Goal: Task Accomplishment & Management: Manage account settings

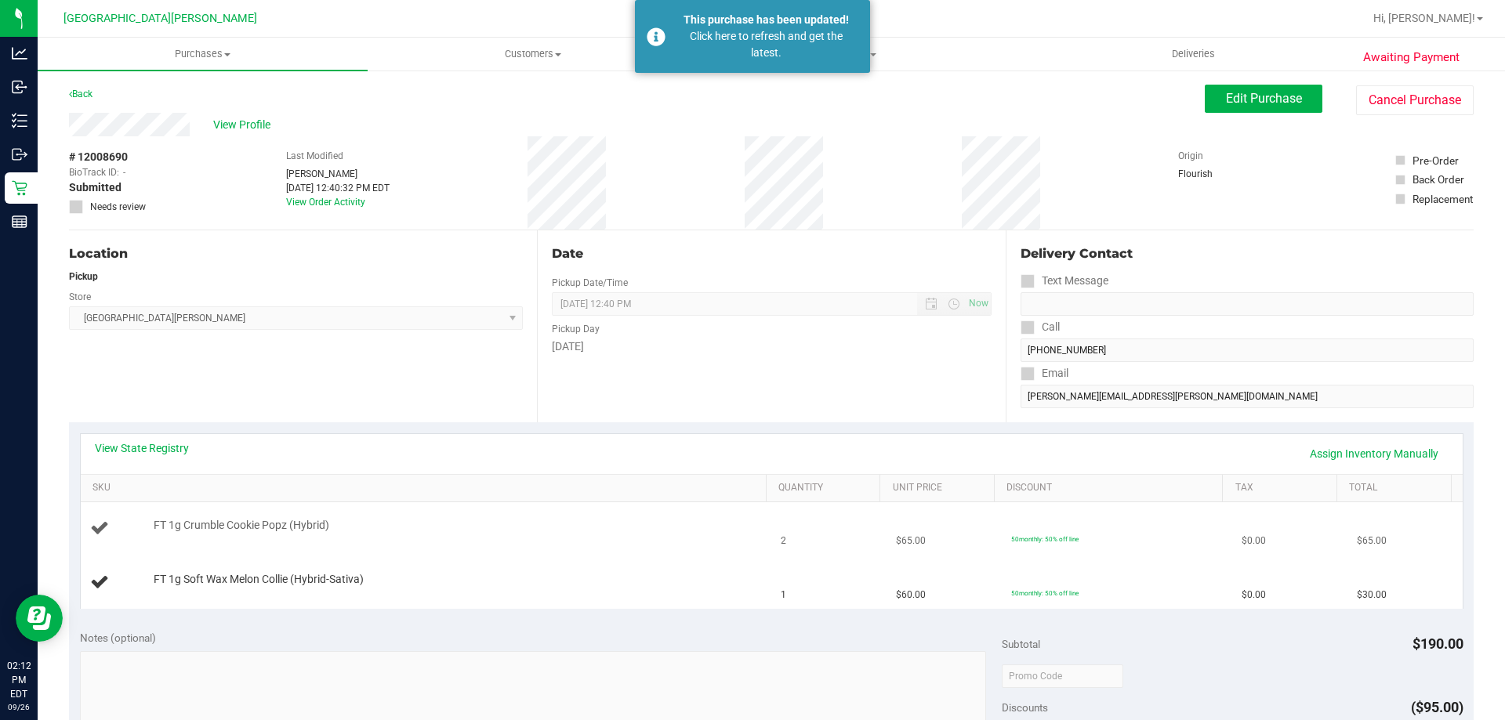
scroll to position [235, 0]
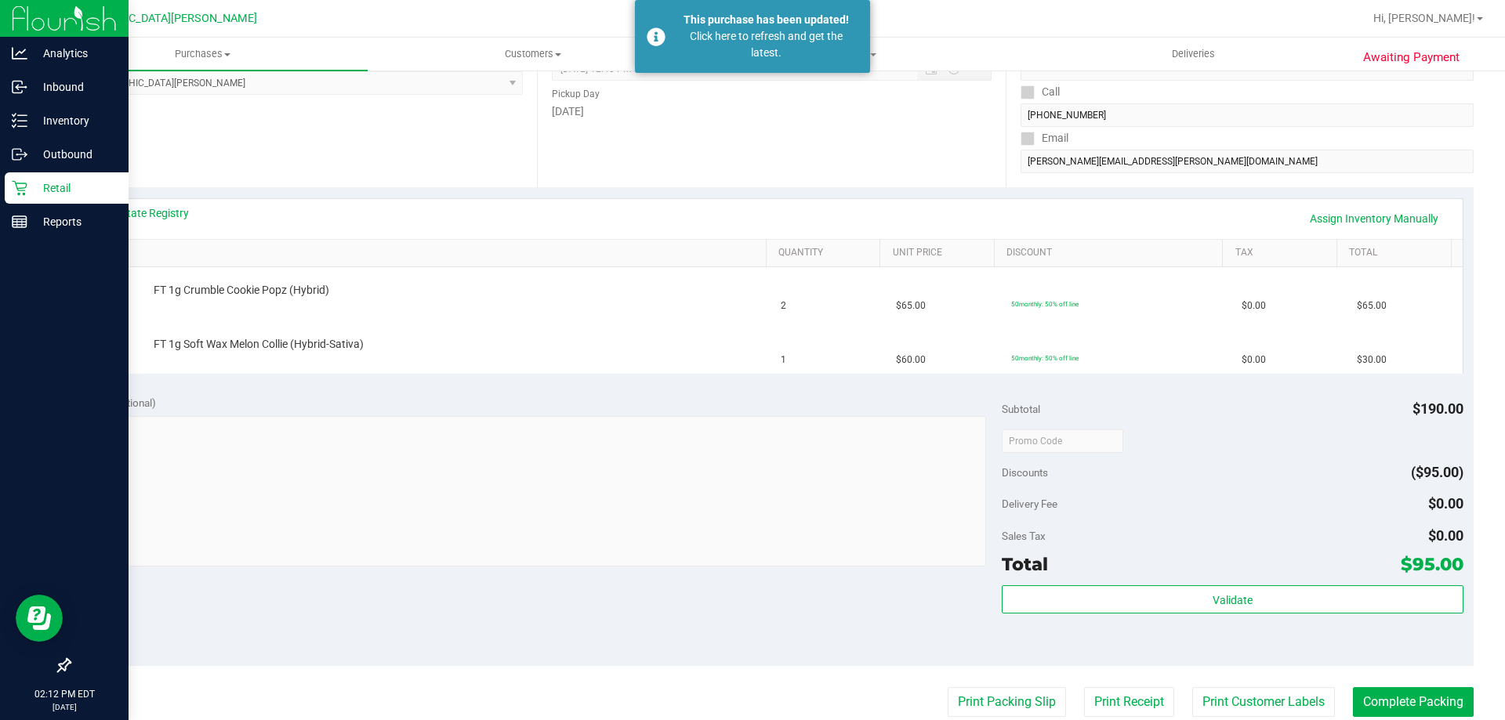
click at [31, 190] on p "Retail" at bounding box center [74, 188] width 94 height 19
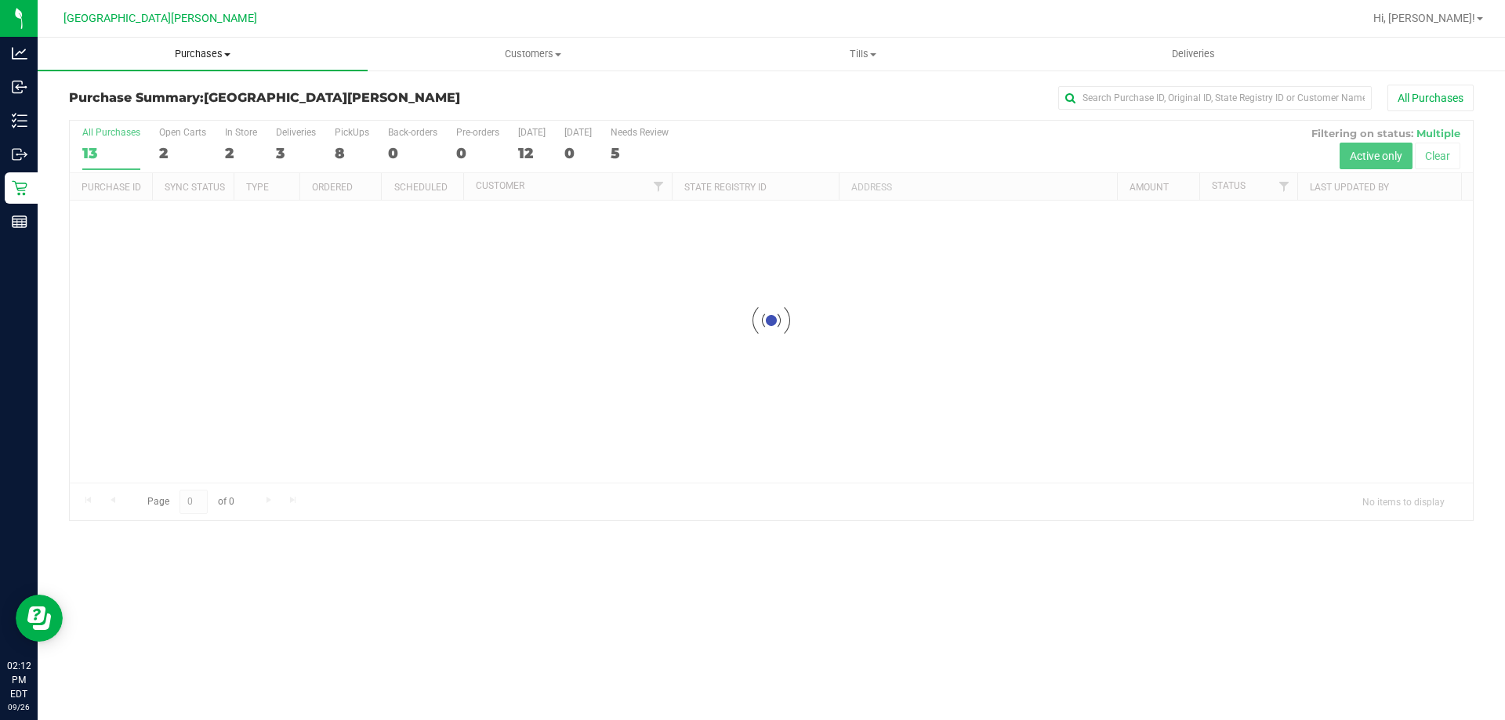
click at [207, 55] on span "Purchases" at bounding box center [203, 54] width 330 height 14
click at [94, 116] on span "Fulfillment" at bounding box center [86, 113] width 97 height 13
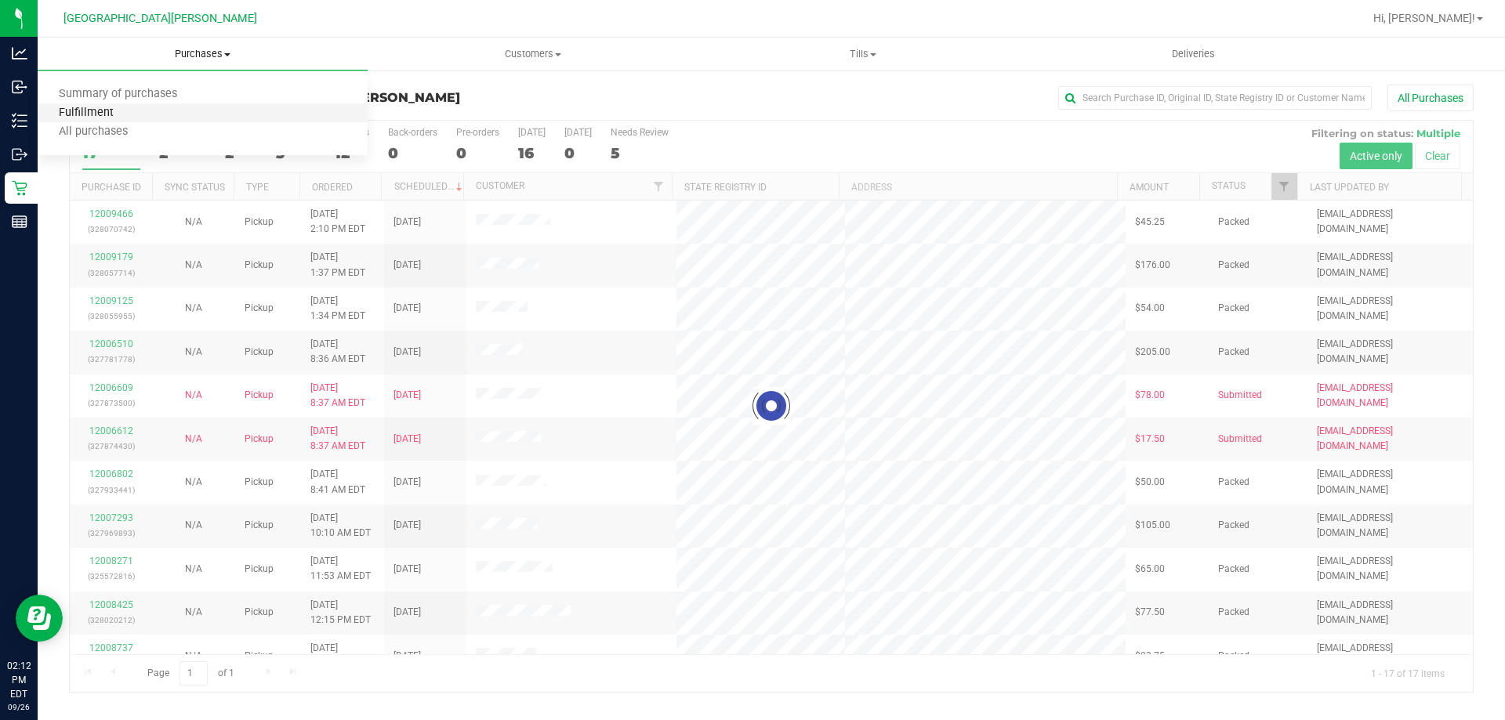
click at [94, 116] on span "Fulfillment" at bounding box center [86, 113] width 97 height 13
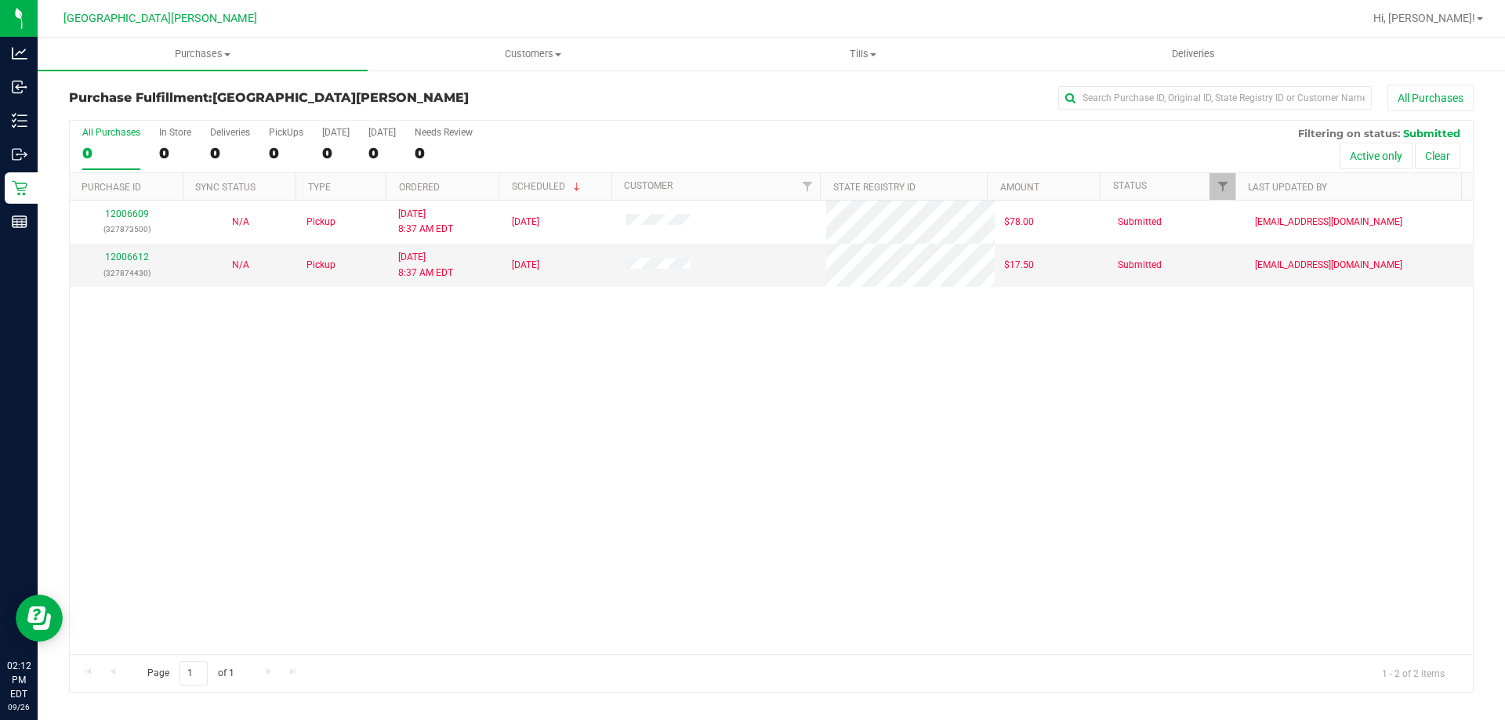
click at [422, 506] on div "12006609 (327873500) N/A Pickup [DATE] 8:37 AM EDT 9/26/2025 $78.00 Submitted […" at bounding box center [771, 428] width 1403 height 454
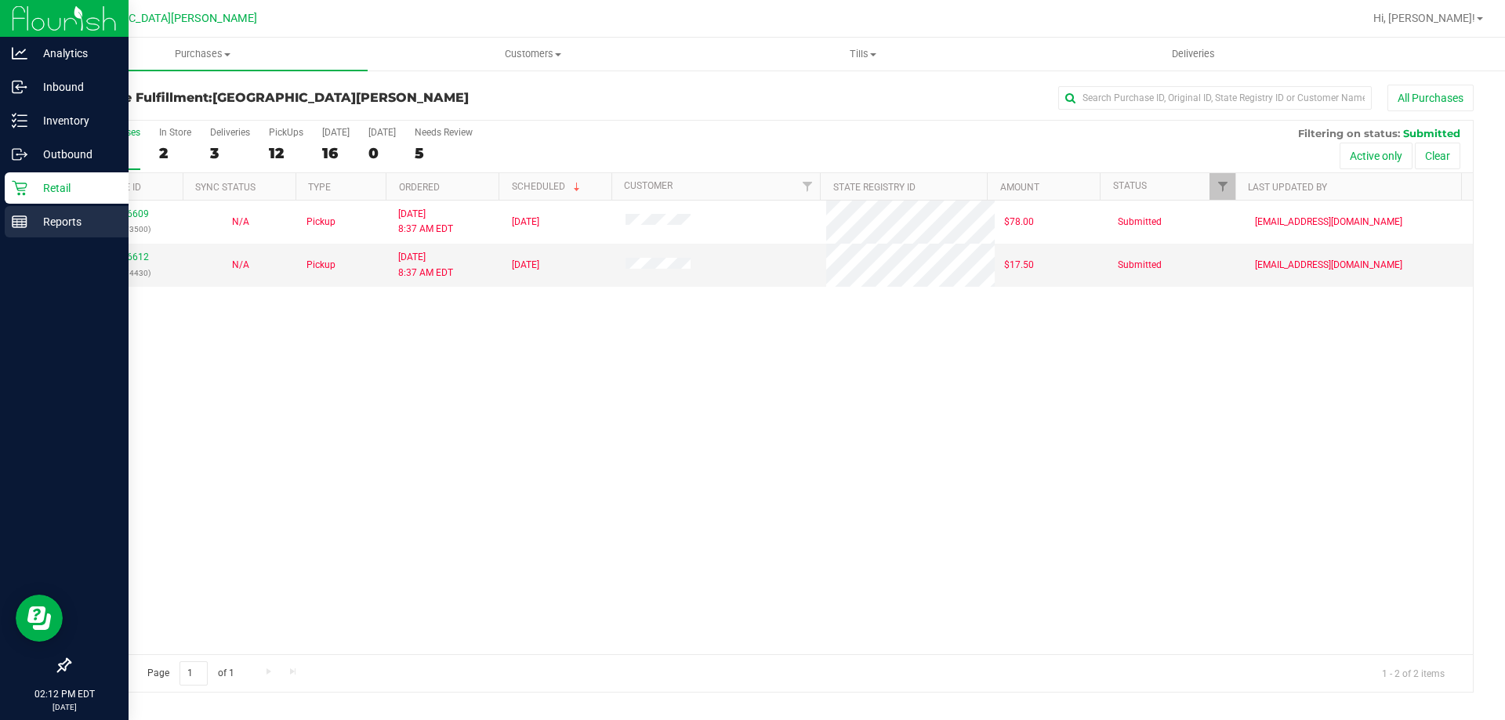
click at [24, 225] on line at bounding box center [20, 225] width 14 height 0
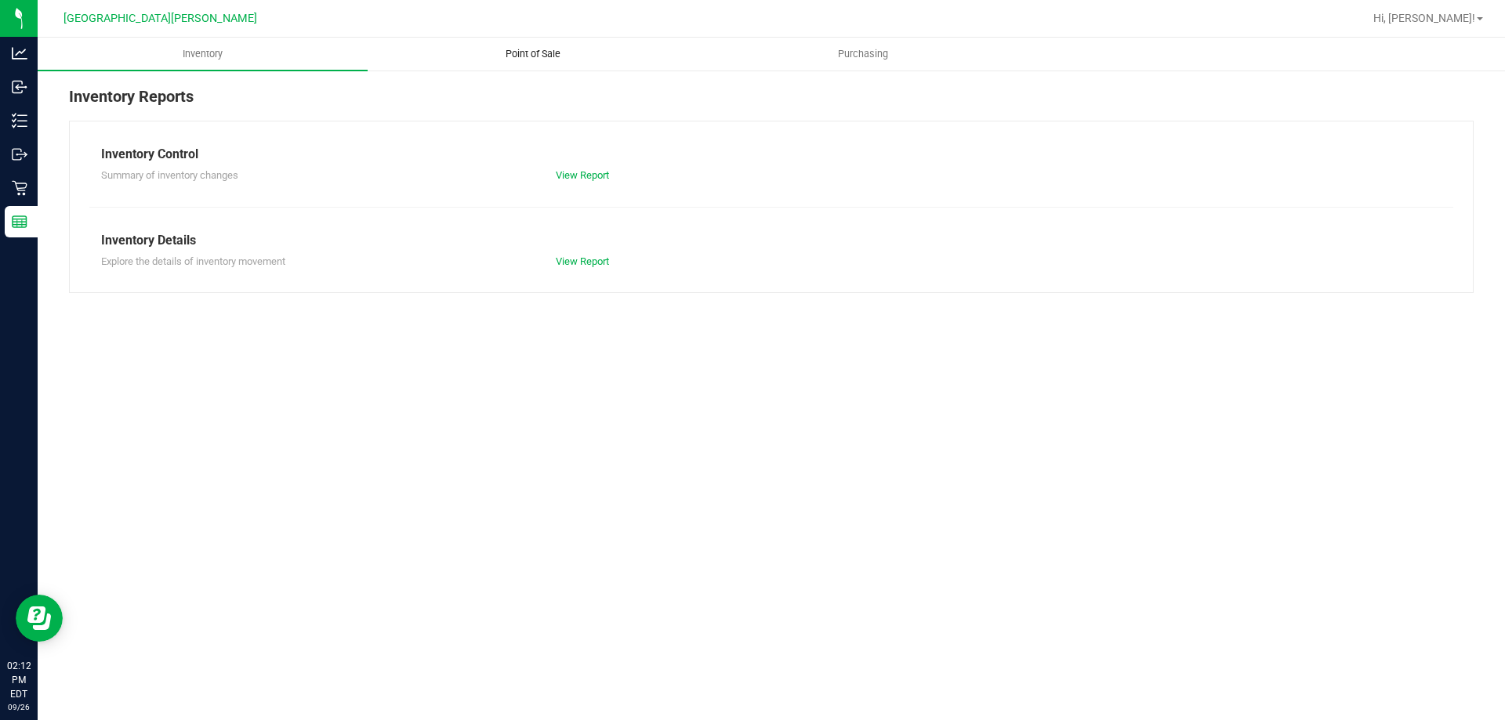
click at [517, 56] on span "Point of Sale" at bounding box center [532, 54] width 97 height 14
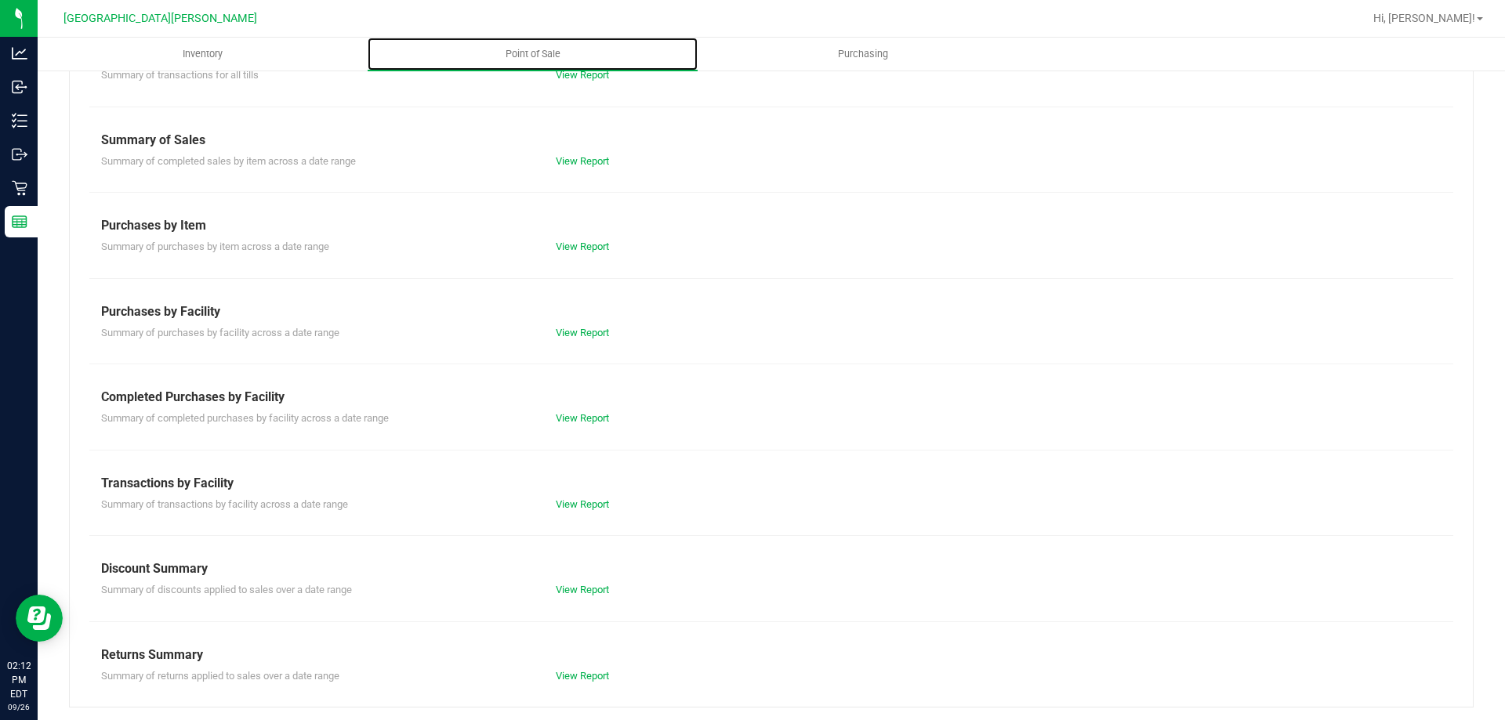
scroll to position [103, 0]
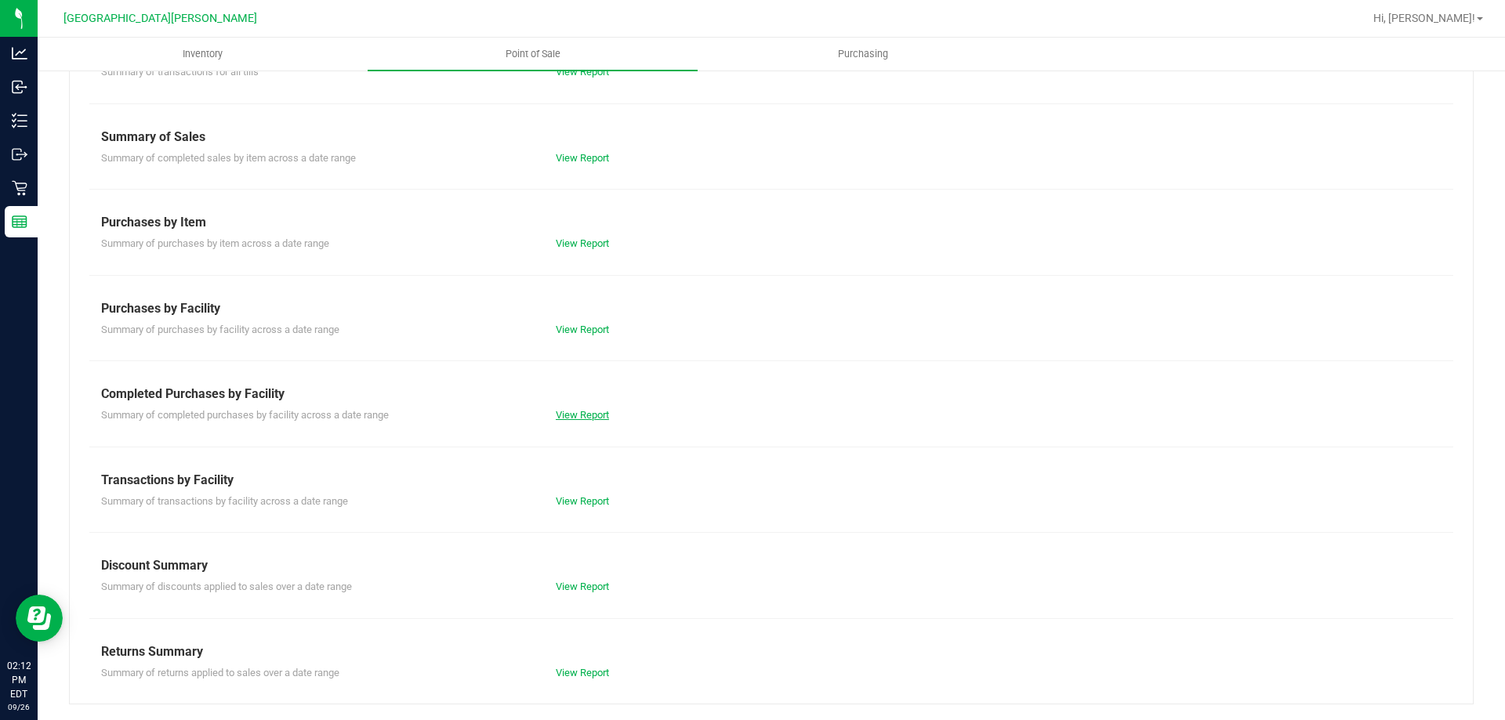
click at [593, 415] on link "View Report" at bounding box center [582, 415] width 53 height 12
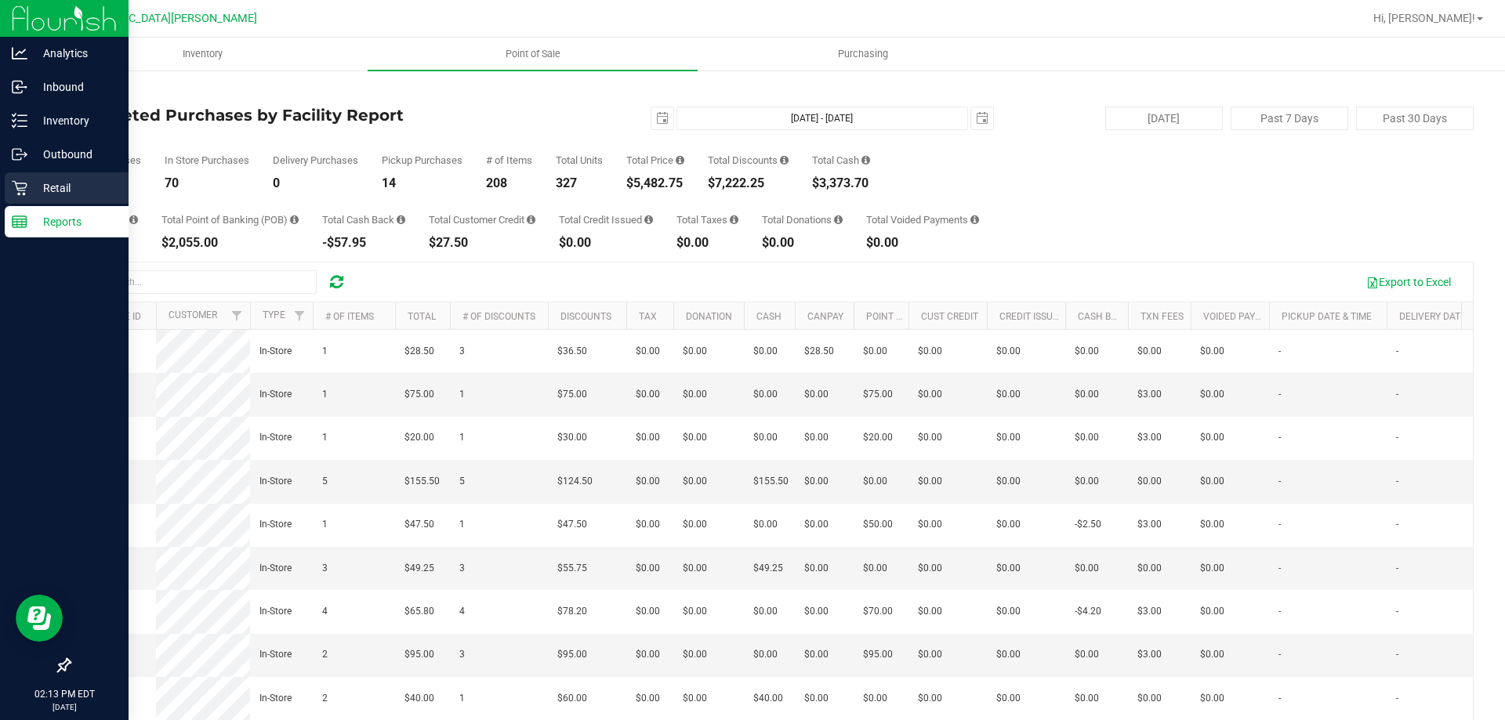
click at [39, 183] on p "Retail" at bounding box center [74, 188] width 94 height 19
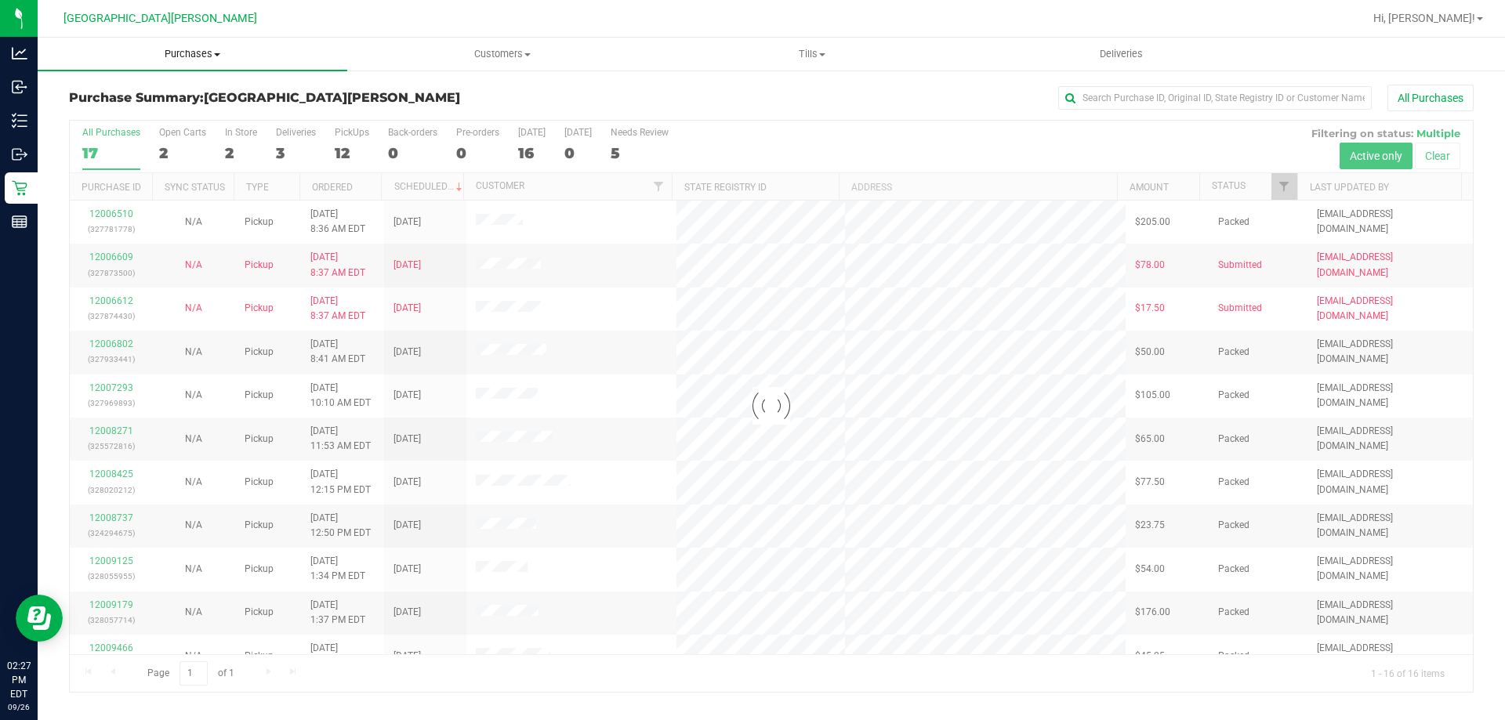
click at [187, 48] on span "Purchases" at bounding box center [193, 54] width 310 height 14
click at [141, 112] on li "Fulfillment" at bounding box center [193, 113] width 310 height 19
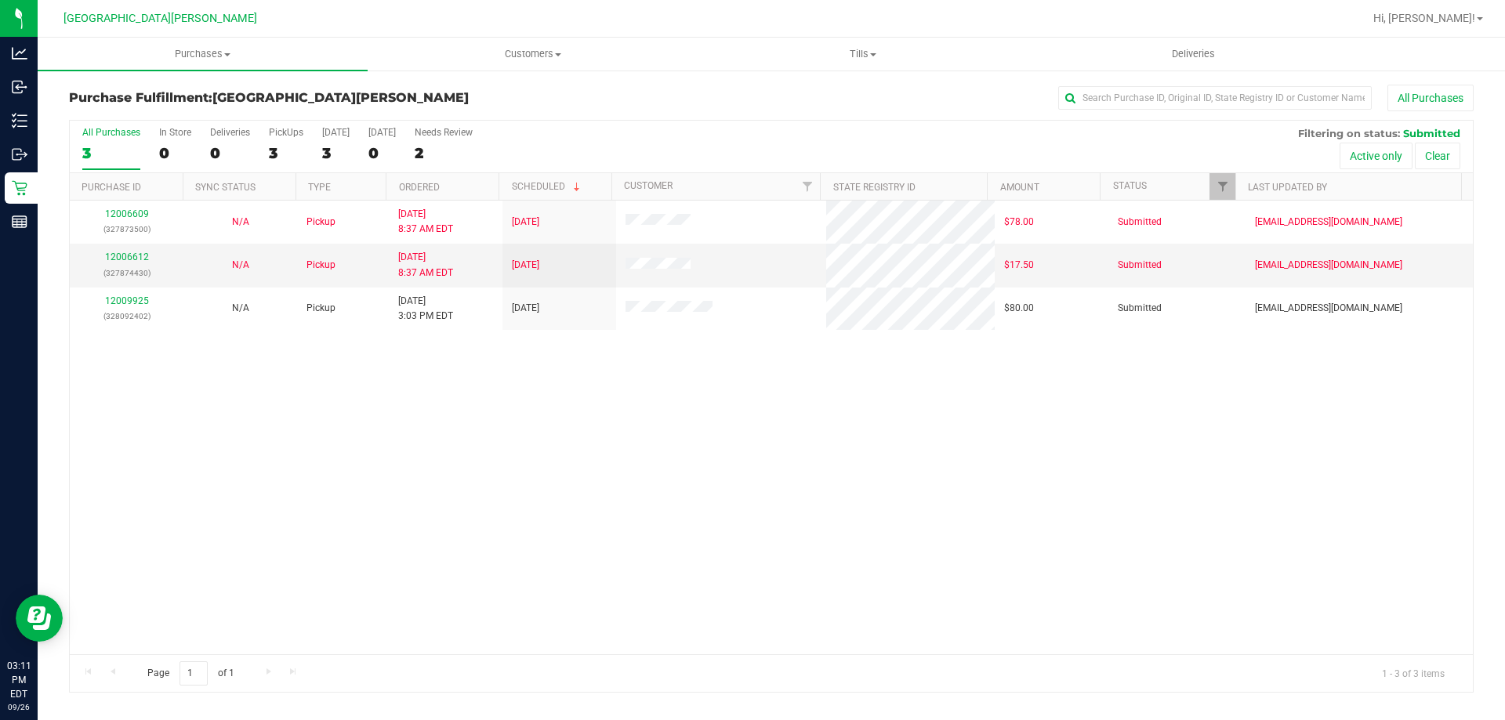
click at [557, 558] on div "12006609 (327873500) N/A Pickup [DATE] 8:37 AM EDT 9/26/2025 $78.00 Submitted […" at bounding box center [771, 428] width 1403 height 454
click at [198, 53] on span "Purchases" at bounding box center [203, 54] width 330 height 14
click at [171, 116] on li "Fulfillment" at bounding box center [203, 113] width 330 height 19
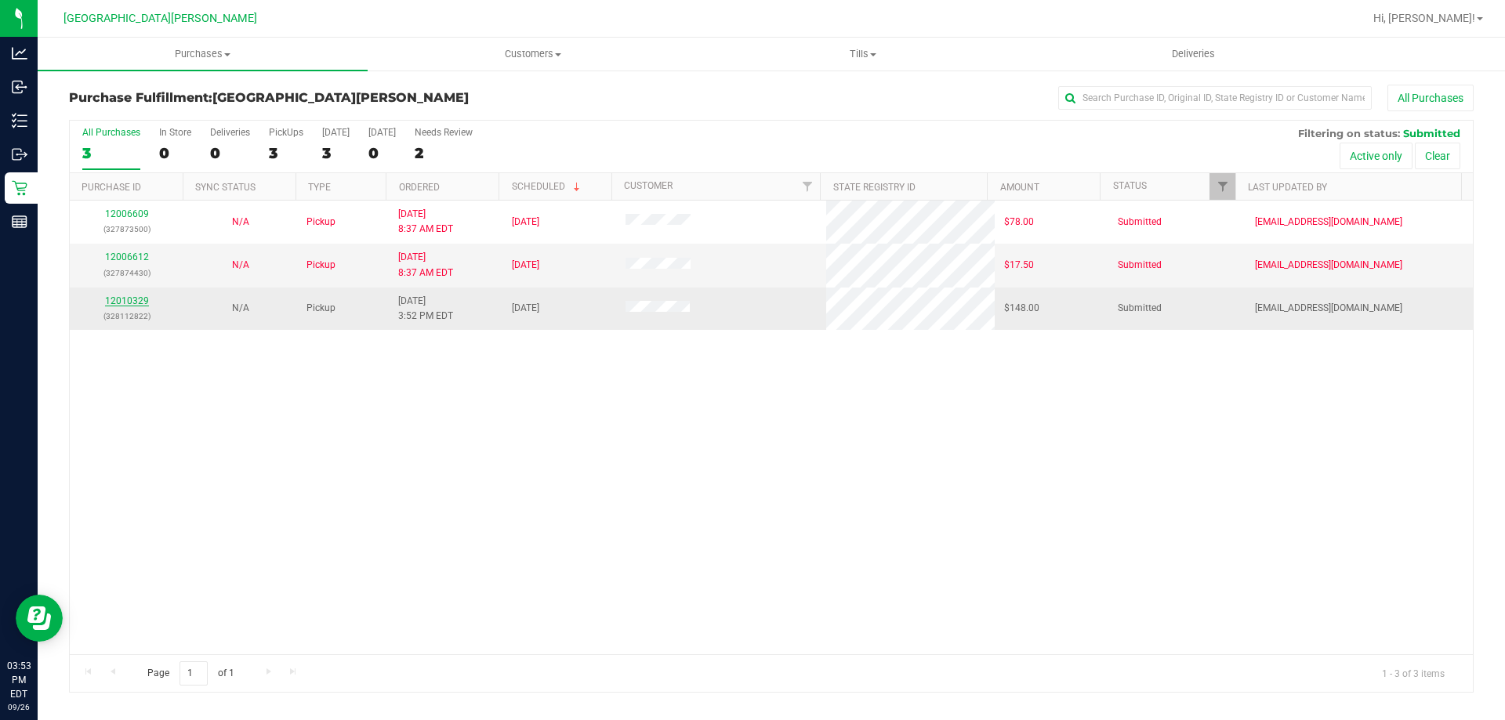
click at [120, 303] on link "12010329" at bounding box center [127, 301] width 44 height 11
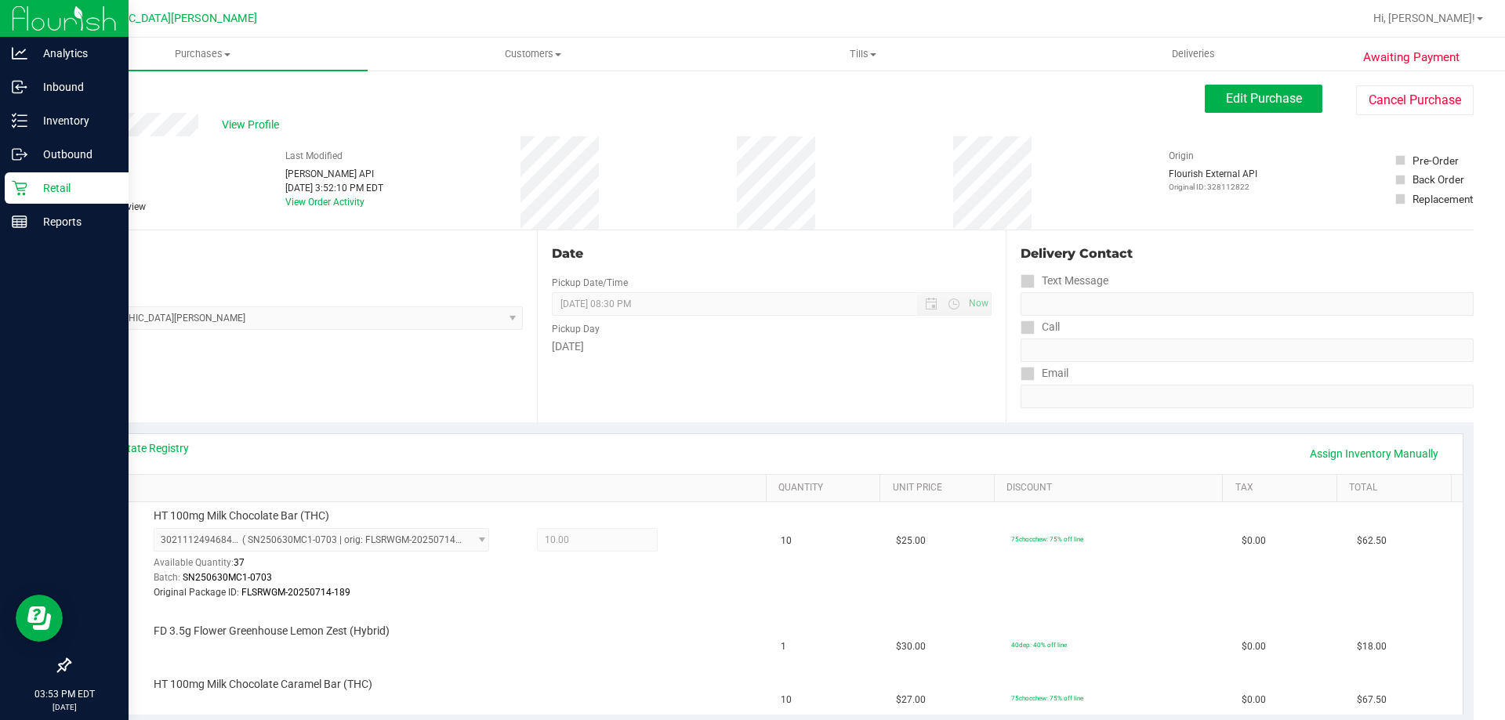
click at [66, 184] on p "Retail" at bounding box center [74, 188] width 94 height 19
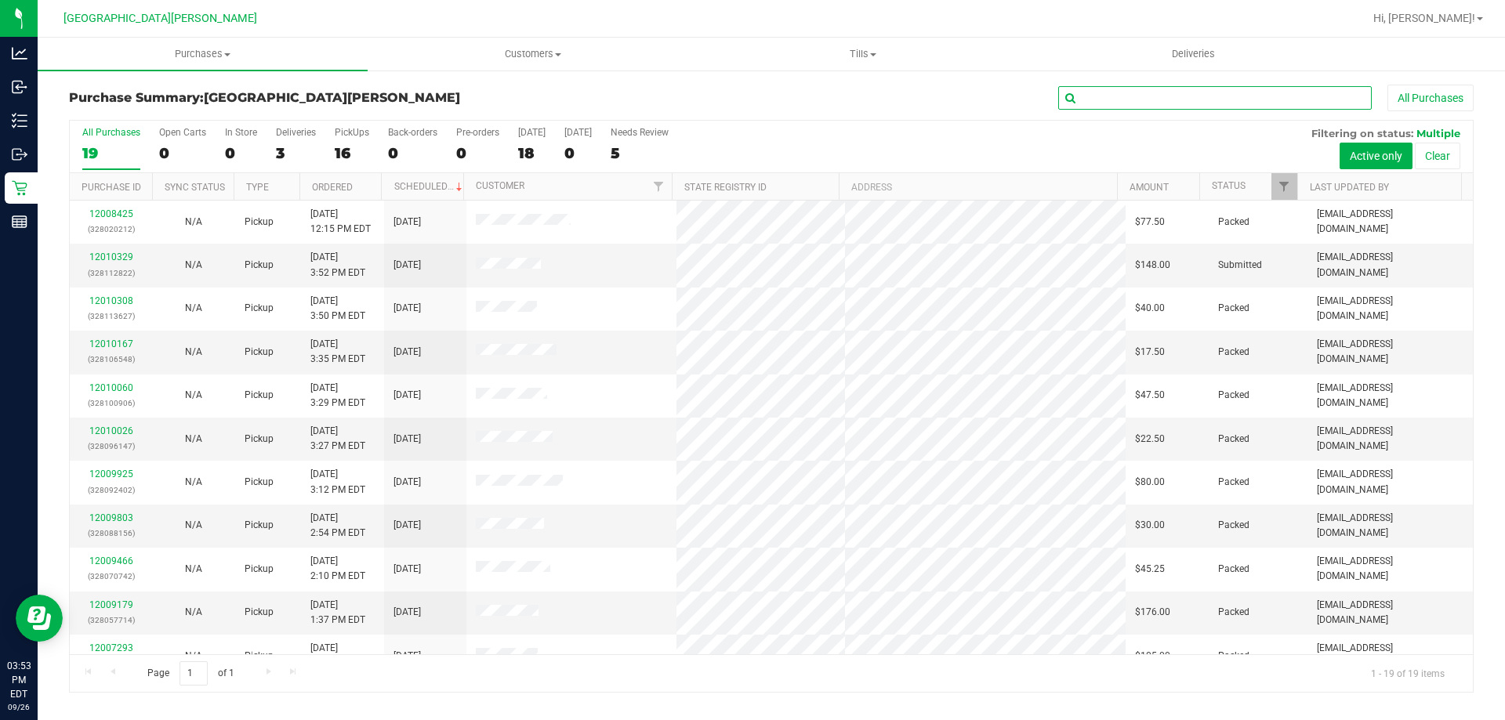
click at [1109, 98] on input "text" at bounding box center [1215, 98] width 314 height 24
type input "[PERSON_NAME]"
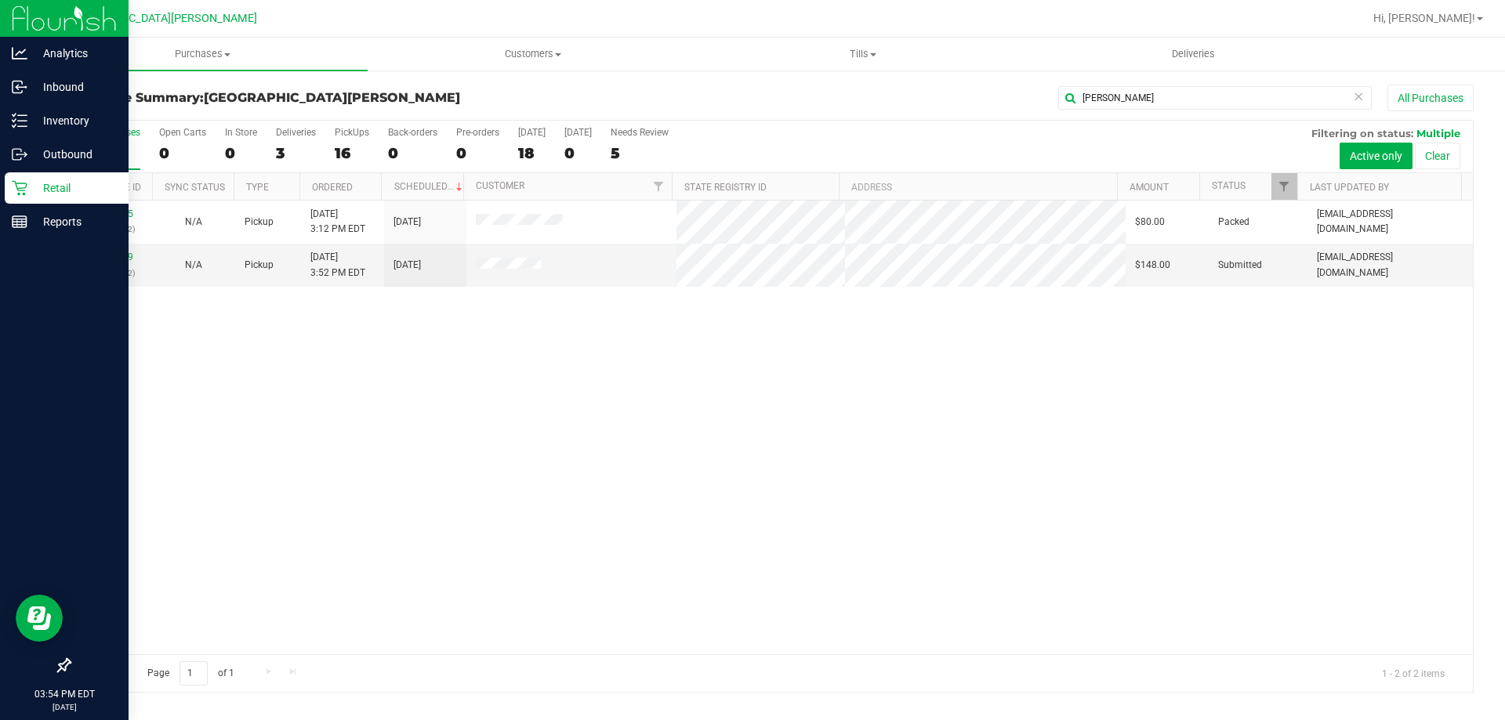
click at [31, 191] on p "Retail" at bounding box center [74, 188] width 94 height 19
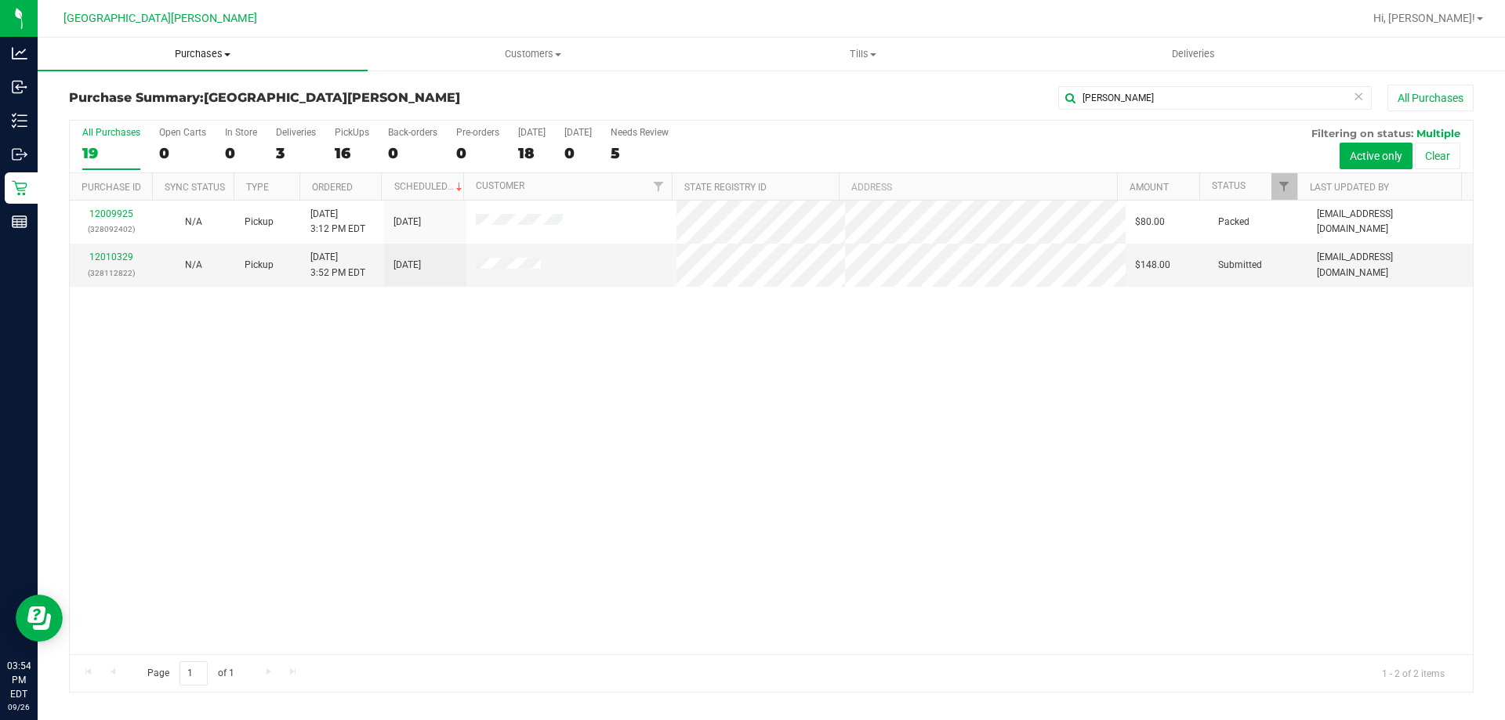
click at [205, 52] on span "Purchases" at bounding box center [203, 54] width 330 height 14
click at [165, 112] on li "Fulfillment" at bounding box center [203, 113] width 330 height 19
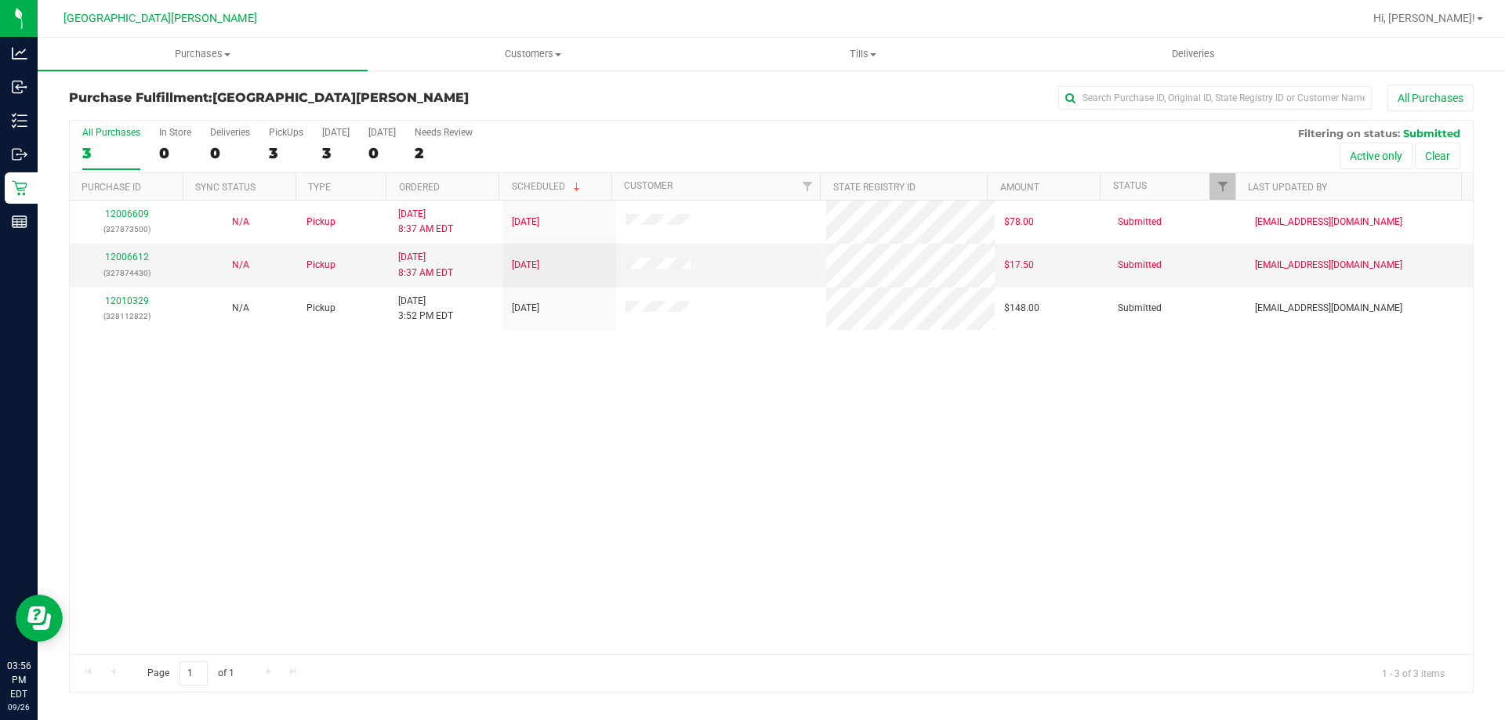
click at [652, 371] on div "12006609 (327873500) N/A Pickup [DATE] 8:37 AM EDT 9/26/2025 $78.00 Submitted […" at bounding box center [771, 428] width 1403 height 454
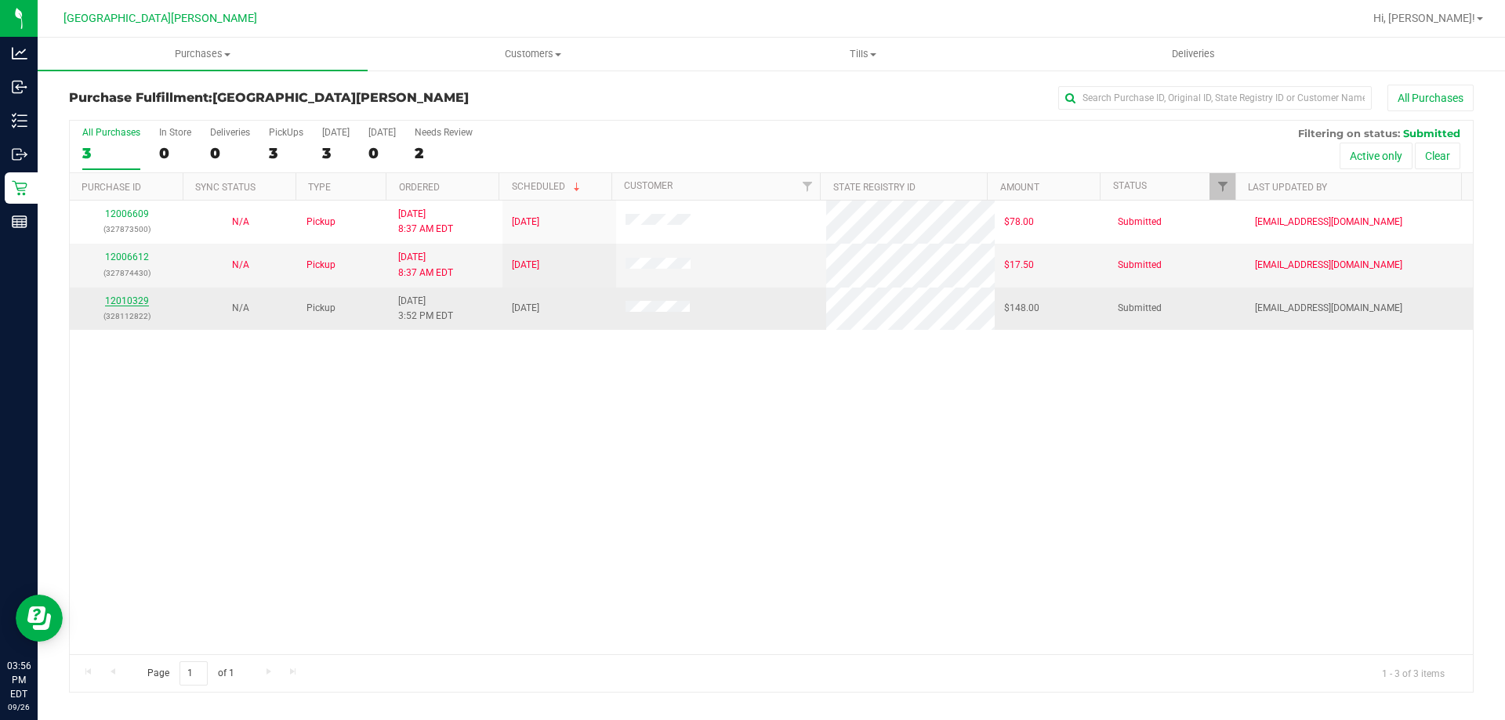
click at [118, 304] on link "12010329" at bounding box center [127, 301] width 44 height 11
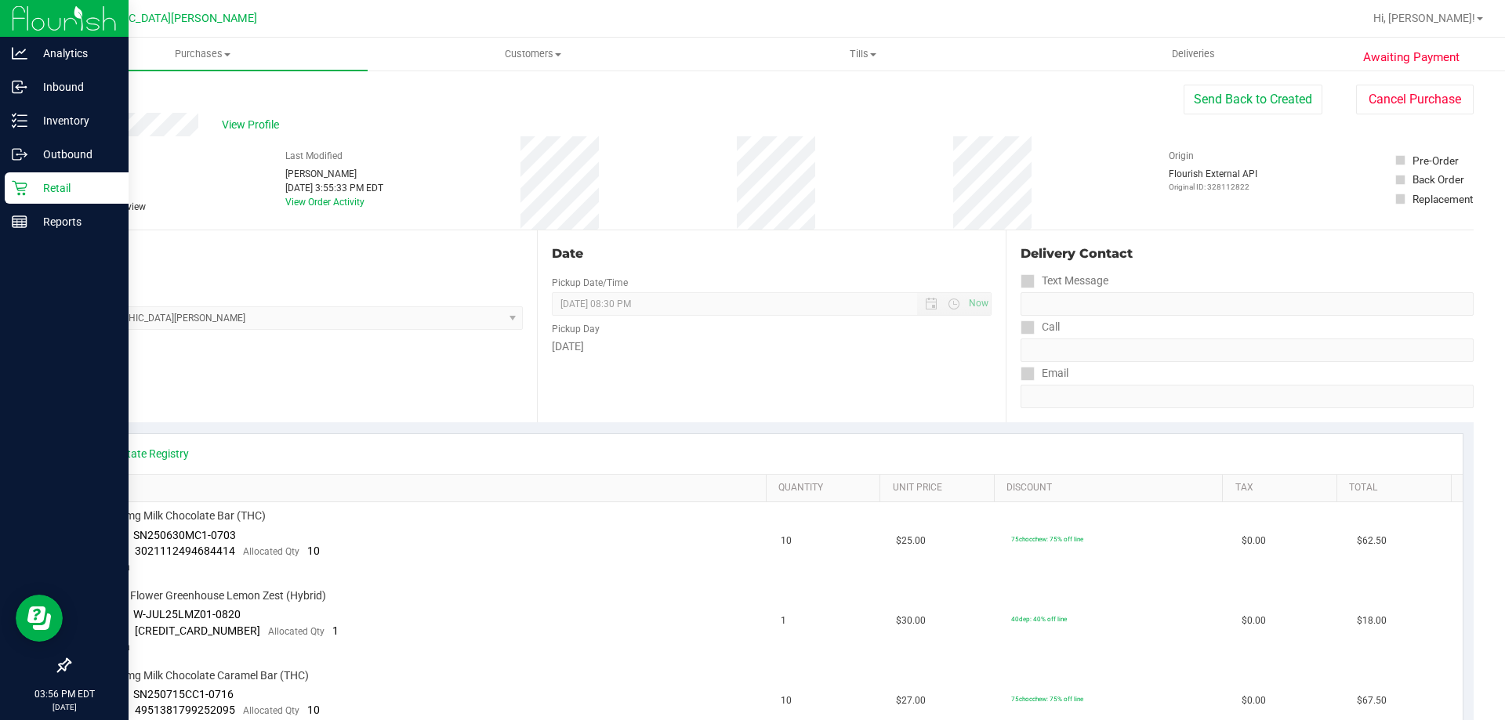
drag, startPoint x: 11, startPoint y: 186, endPoint x: 31, endPoint y: 179, distance: 21.6
click at [11, 185] on div "Retail" at bounding box center [67, 187] width 124 height 31
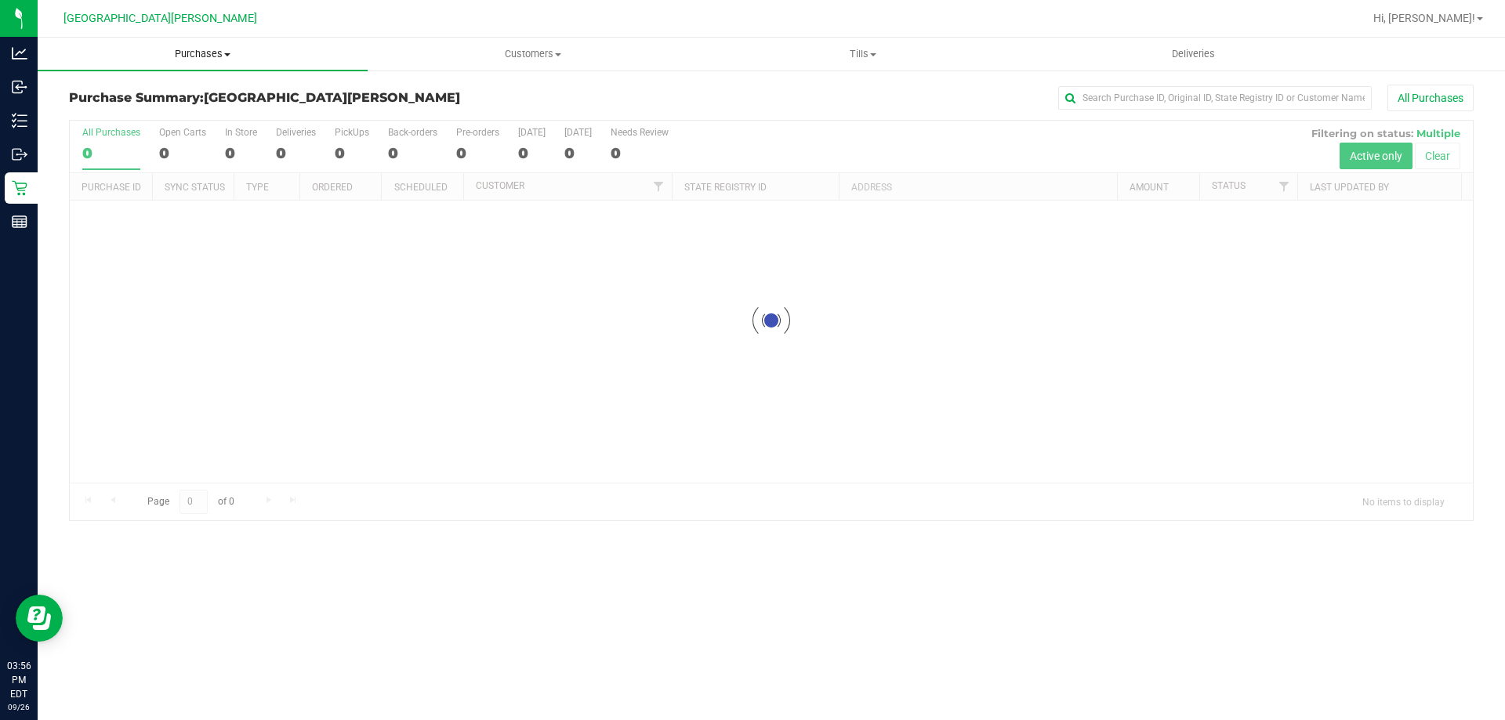
click at [210, 57] on span "Purchases" at bounding box center [203, 54] width 330 height 14
click at [153, 114] on li "Fulfillment" at bounding box center [203, 113] width 330 height 19
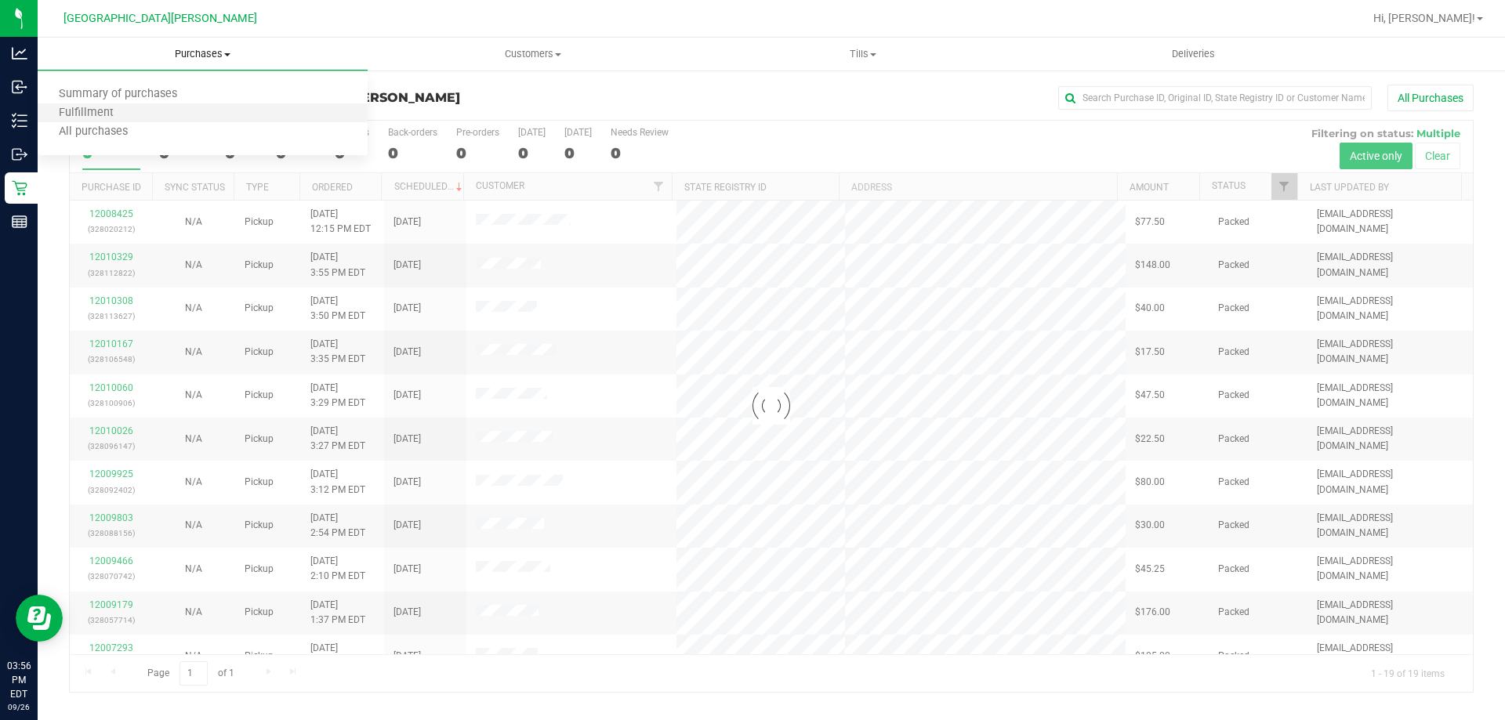
click at [153, 114] on li "Fulfillment" at bounding box center [203, 113] width 330 height 19
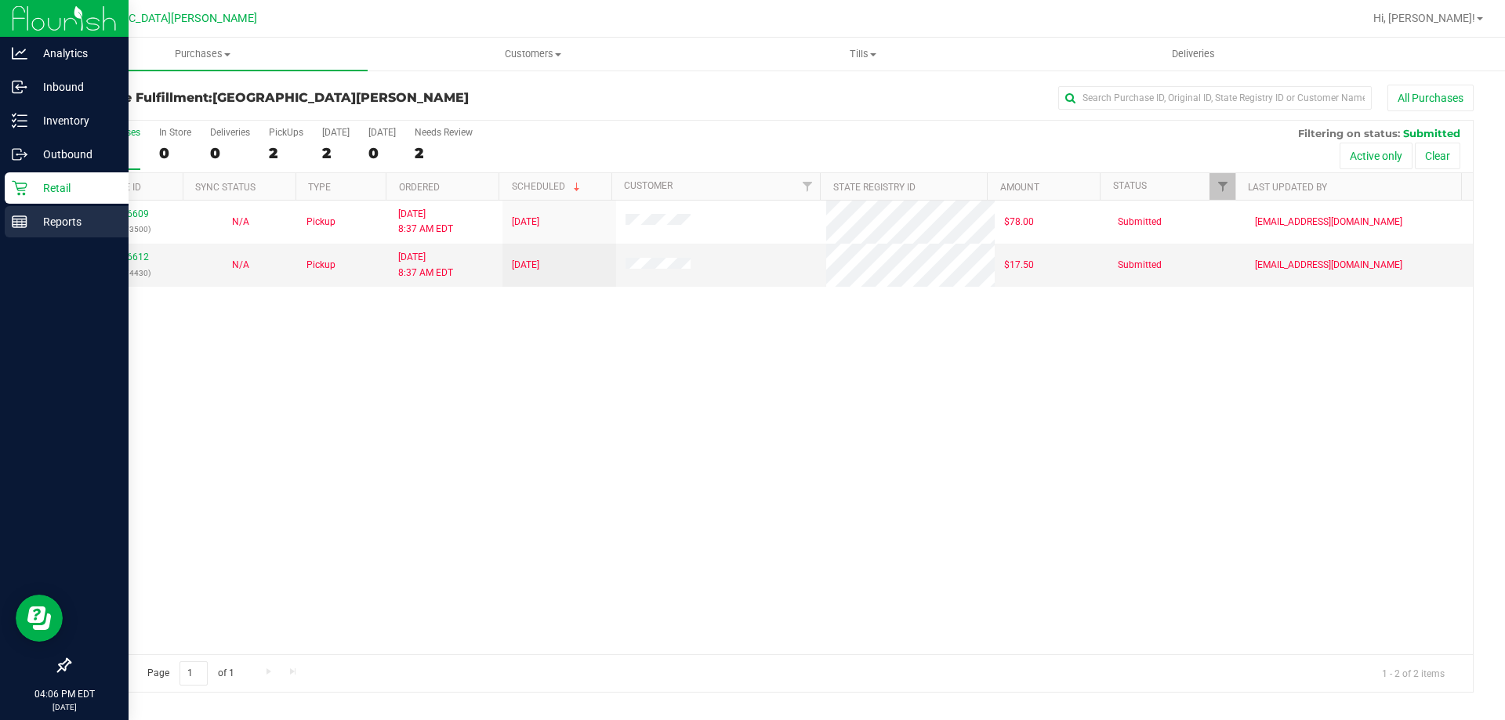
click at [38, 224] on p "Reports" at bounding box center [74, 221] width 94 height 19
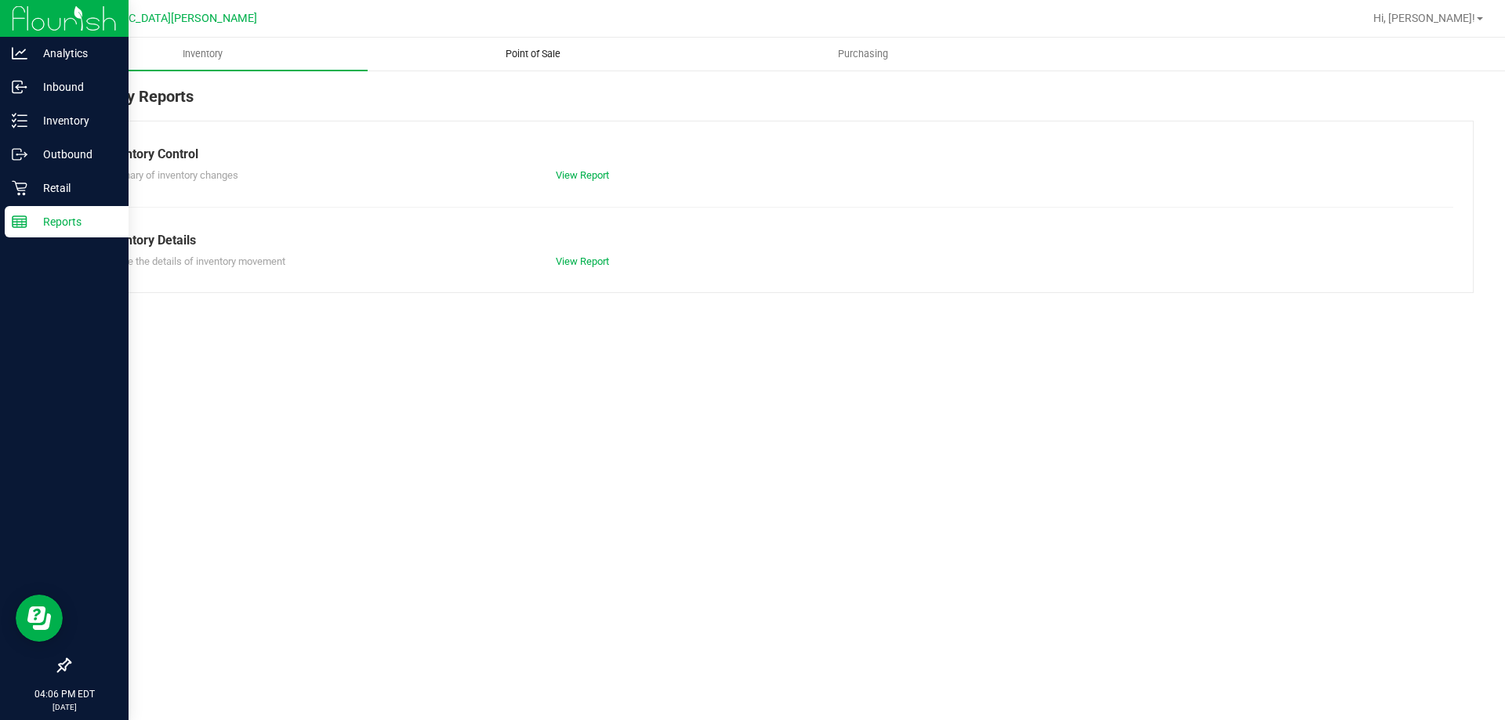
click at [537, 58] on span "Point of Sale" at bounding box center [532, 54] width 97 height 14
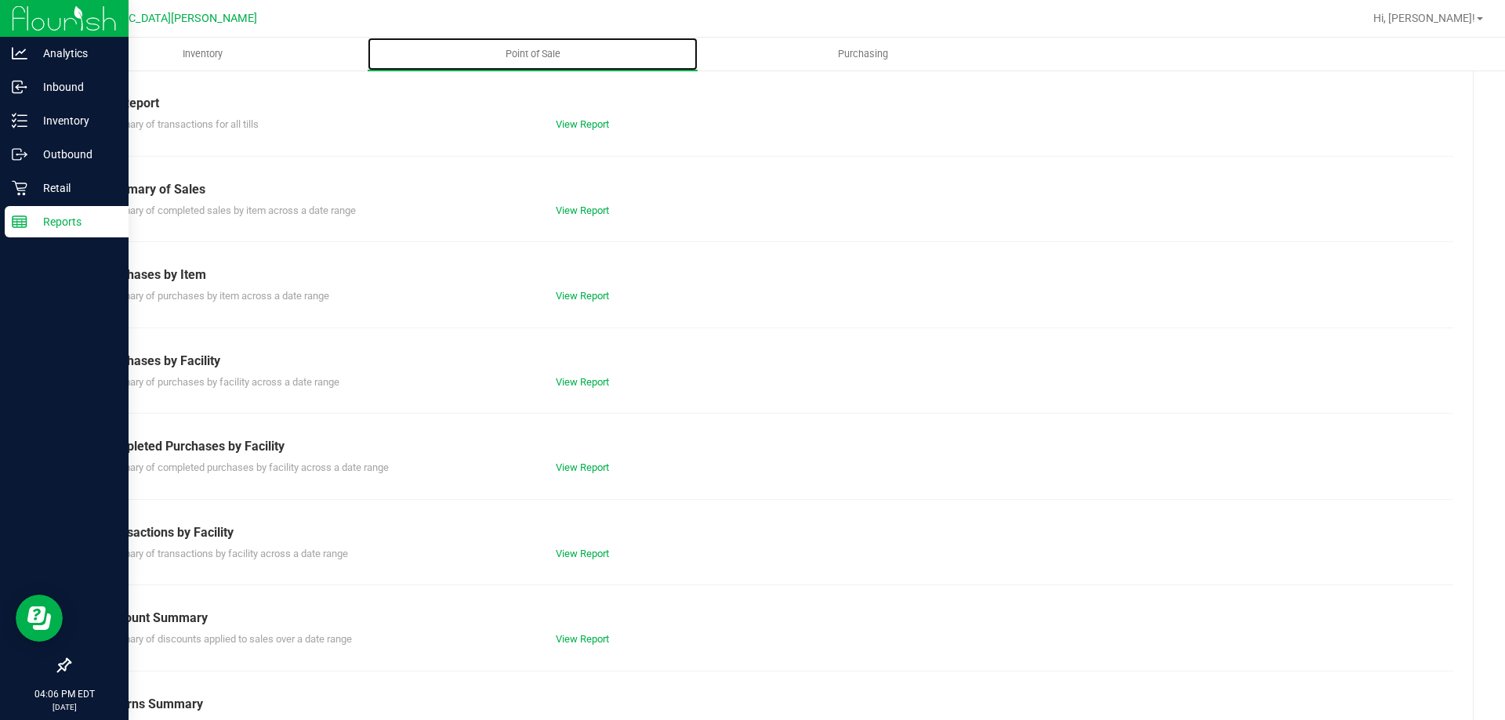
scroll to position [103, 0]
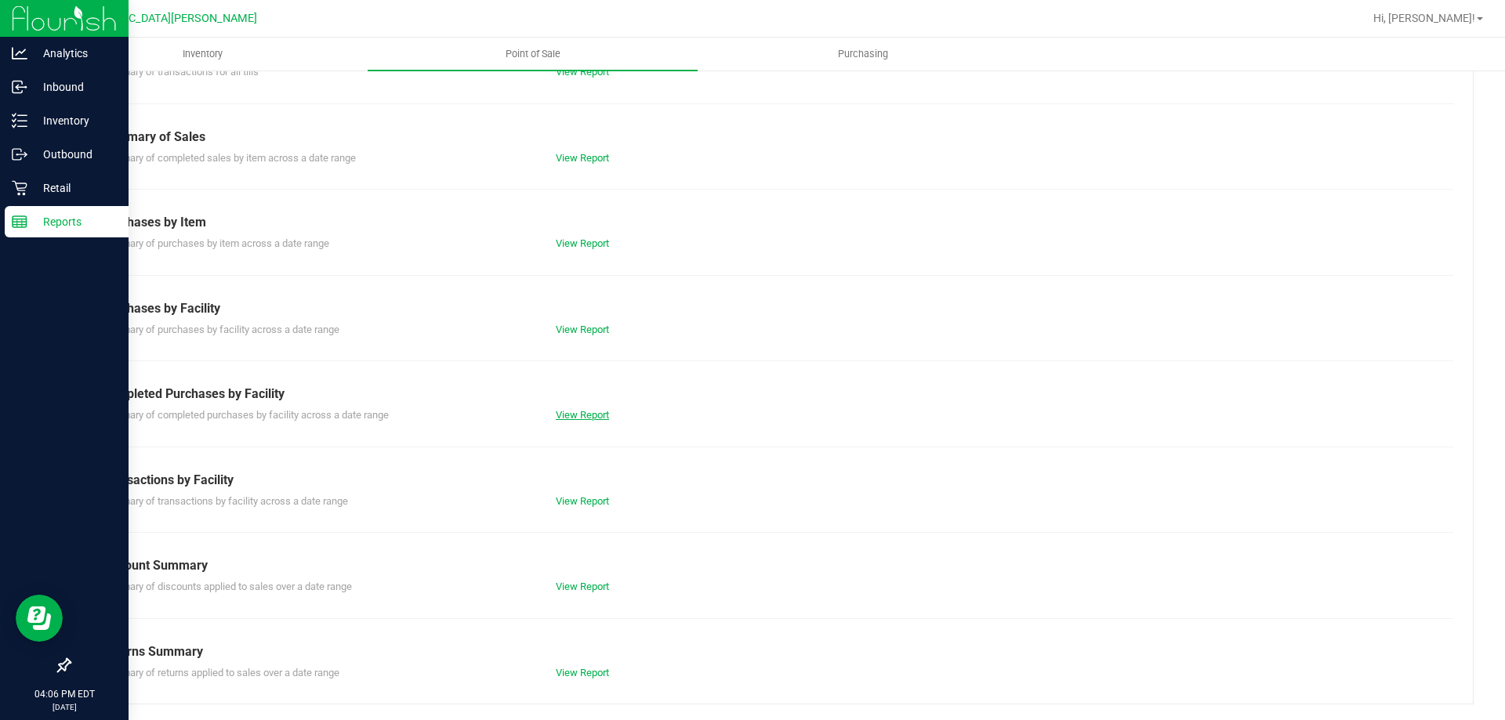
click at [591, 414] on link "View Report" at bounding box center [582, 415] width 53 height 12
